Goal: Task Accomplishment & Management: Use online tool/utility

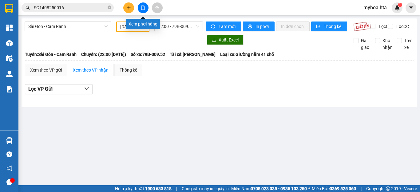
click at [142, 6] on icon "file-add" at bounding box center [143, 8] width 3 height 4
click at [74, 26] on span "Sài Gòn - Cam Ranh" at bounding box center [67, 26] width 79 height 9
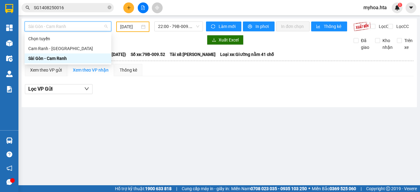
drag, startPoint x: 69, startPoint y: 61, endPoint x: 74, endPoint y: 58, distance: 5.4
click at [70, 61] on div "Sài Gòn - Cam Ranh" at bounding box center [67, 58] width 79 height 7
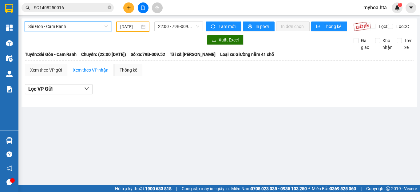
click at [127, 26] on input "[DATE]" at bounding box center [130, 26] width 20 height 7
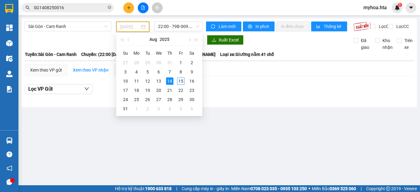
type input "[DATE]"
click at [170, 81] on div "14" at bounding box center [169, 81] width 7 height 7
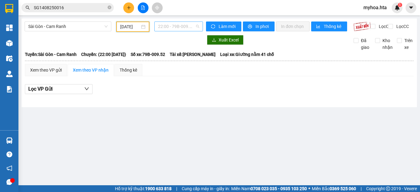
click at [175, 26] on span "22:00 - 79B-009.52" at bounding box center [178, 26] width 41 height 9
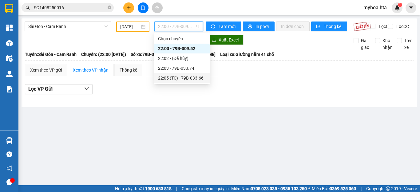
click at [174, 76] on div "22:05 (TC) - 79B-033.66" at bounding box center [182, 78] width 48 height 7
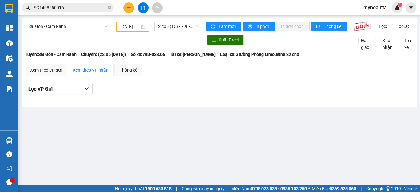
click at [178, 19] on div "[GEOGRAPHIC_DATA] - Cam Ranh [DATE] 22:05 (TC) - 79B-033.66 Làm mới In phơi In …" at bounding box center [220, 62] width 396 height 89
click at [188, 22] on span "22:05 (TC) - 79B-033.66" at bounding box center [178, 26] width 41 height 9
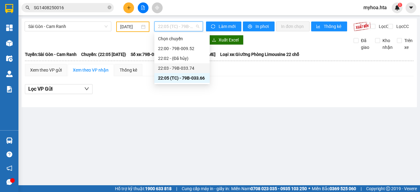
click at [195, 66] on div "22:03 - 79B-033.74" at bounding box center [182, 68] width 48 height 7
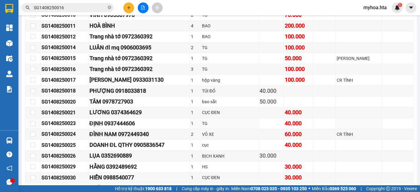
scroll to position [265, 0]
